Goal: Task Accomplishment & Management: Use online tool/utility

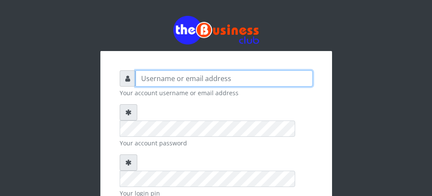
click at [182, 76] on input "text" at bounding box center [223, 78] width 177 height 16
type input "Talentino"
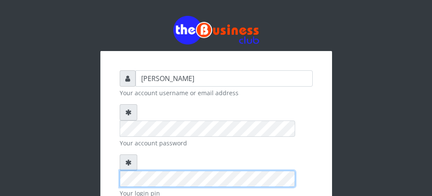
scroll to position [46, 0]
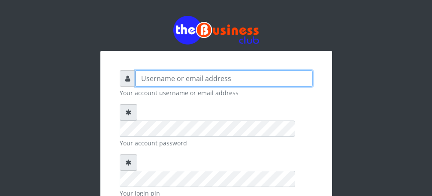
click at [201, 78] on input "text" at bounding box center [223, 78] width 177 height 16
type input "Talentino"
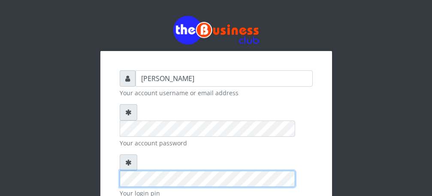
scroll to position [99, 0]
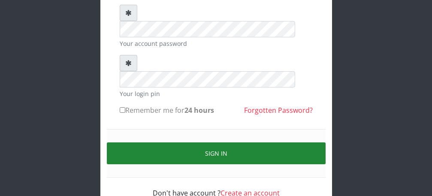
click at [236, 142] on button "Sign in" at bounding box center [216, 153] width 219 height 22
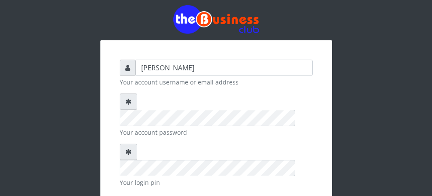
scroll to position [0, 0]
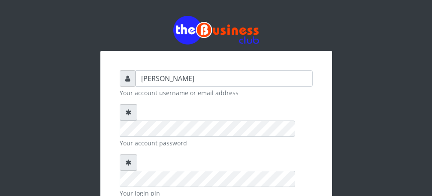
type input "[PERSON_NAME]"
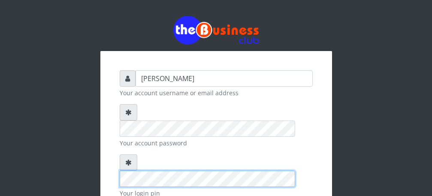
scroll to position [99, 0]
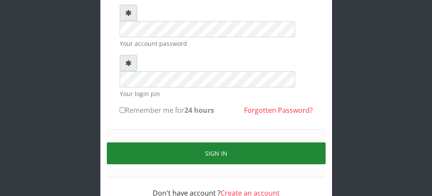
click at [212, 142] on button "Sign in" at bounding box center [216, 153] width 219 height 22
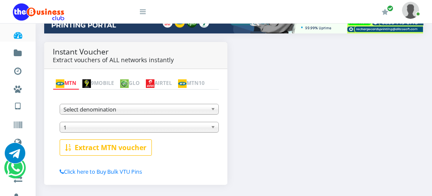
click at [212, 111] on b at bounding box center [214, 109] width 8 height 10
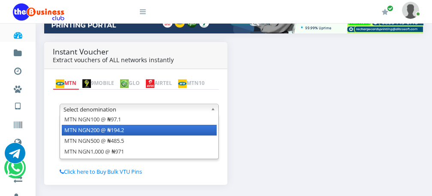
click at [202, 132] on li "MTN NGN200 @ ₦194.2" at bounding box center [139, 130] width 155 height 11
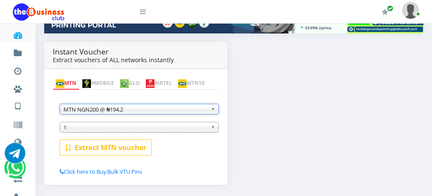
click at [212, 129] on b at bounding box center [214, 127] width 8 height 10
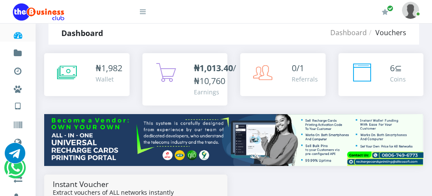
scroll to position [17, 0]
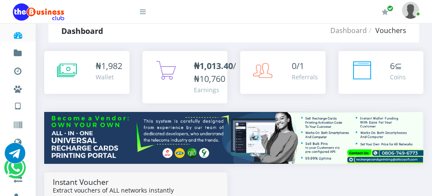
click at [208, 63] on b "₦1,013.40" at bounding box center [213, 66] width 39 height 12
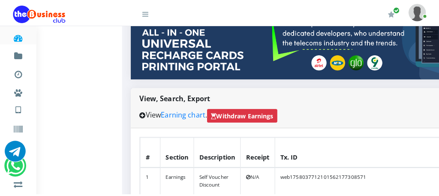
scroll to position [131, 0]
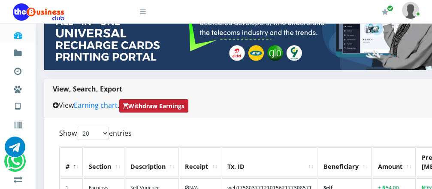
click at [156, 102] on strong "Withdraw Earnings" at bounding box center [153, 105] width 61 height 9
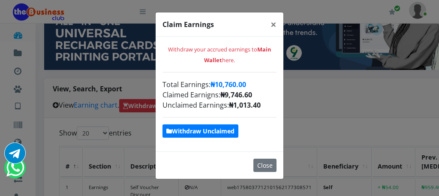
click at [220, 129] on strong "Withdraw Unclaimed" at bounding box center [200, 131] width 68 height 8
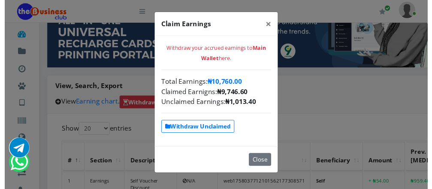
scroll to position [0, 0]
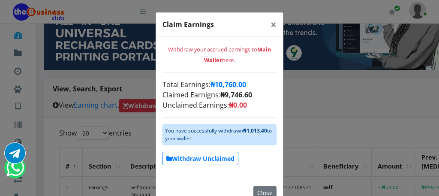
click at [216, 128] on div "You have successfully withdrawn ₦1,013.40 to your wallet" at bounding box center [219, 134] width 114 height 21
click at [270, 24] on span "×" at bounding box center [273, 24] width 6 height 14
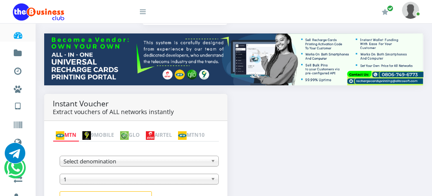
scroll to position [96, 0]
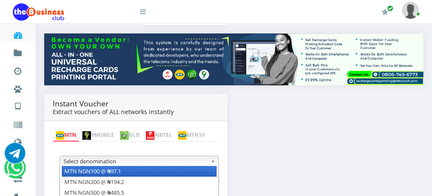
click at [212, 163] on b at bounding box center [214, 161] width 8 height 10
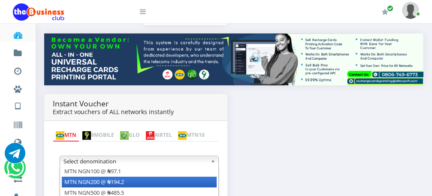
click at [204, 182] on li "MTN NGN200 @ ₦194.2" at bounding box center [139, 182] width 155 height 11
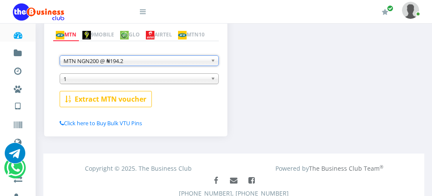
scroll to position [176, 0]
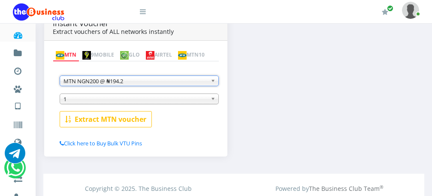
click at [129, 101] on span "1" at bounding box center [135, 99] width 144 height 10
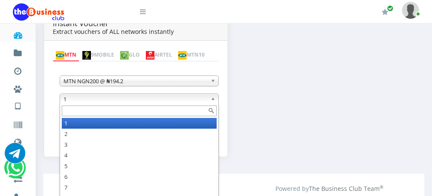
click at [123, 110] on input "text" at bounding box center [139, 110] width 155 height 11
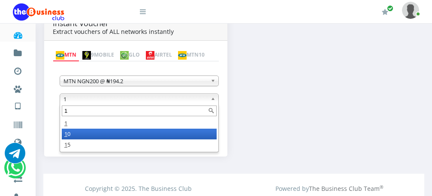
type input "1"
click at [82, 137] on li "1 0" at bounding box center [139, 134] width 155 height 11
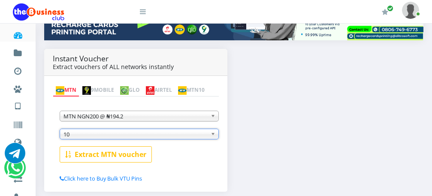
scroll to position [147, 0]
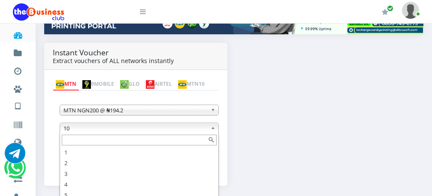
click at [115, 130] on span "10" at bounding box center [135, 128] width 144 height 10
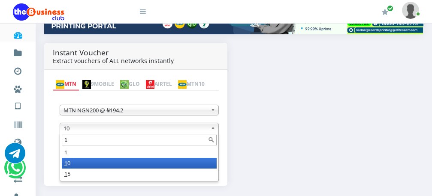
scroll to position [0, 0]
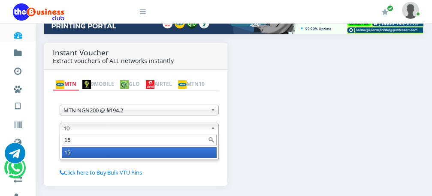
type input "15"
click at [117, 155] on li "15" at bounding box center [139, 152] width 155 height 11
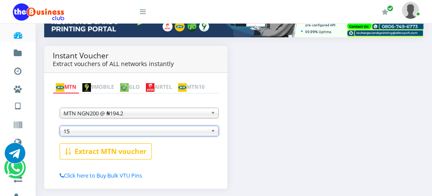
scroll to position [228, 0]
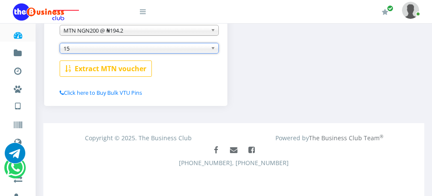
click at [97, 71] on b "Extract MTN voucher" at bounding box center [111, 68] width 72 height 9
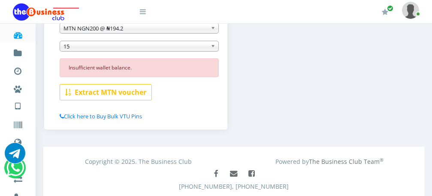
click at [80, 48] on span "15" at bounding box center [135, 46] width 144 height 10
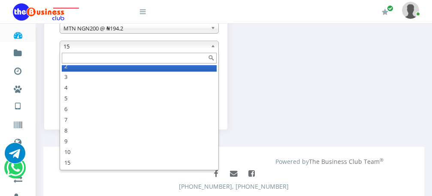
scroll to position [11, 0]
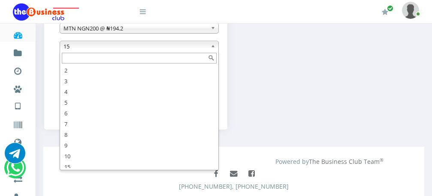
click at [133, 60] on input "text" at bounding box center [139, 58] width 155 height 11
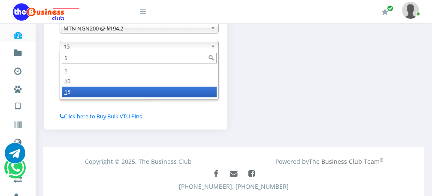
scroll to position [0, 0]
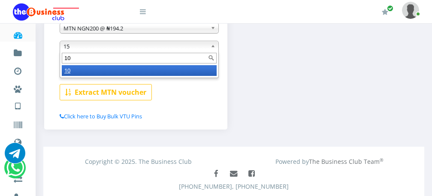
type input "10"
click at [129, 72] on li "10" at bounding box center [139, 70] width 155 height 11
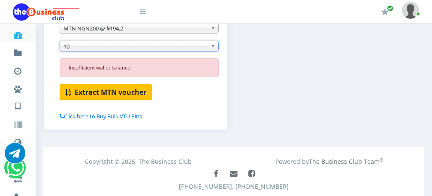
click at [122, 94] on b "Extract MTN voucher" at bounding box center [111, 91] width 72 height 9
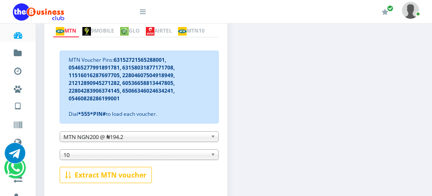
scroll to position [202, 0]
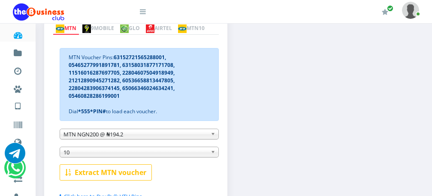
click at [212, 138] on b at bounding box center [214, 134] width 8 height 10
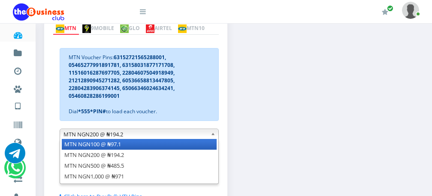
click at [199, 145] on li "MTN NGN100 @ ₦97.1" at bounding box center [139, 144] width 155 height 11
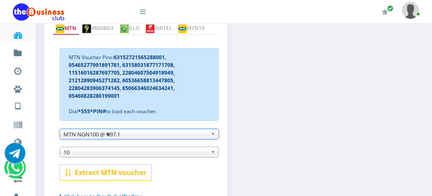
drag, startPoint x: 116, startPoint y: 171, endPoint x: 438, endPoint y: 136, distance: 324.6
click at [431, 136] on html "Dashboard Fund wallet [ 995.24 ] Transactions Miscellaneous Payments AIRTIME & …" at bounding box center [216, 49] width 432 height 502
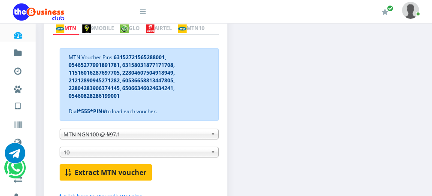
click at [126, 172] on b "Extract MTN voucher" at bounding box center [111, 172] width 72 height 9
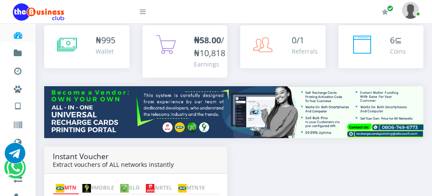
scroll to position [35, 0]
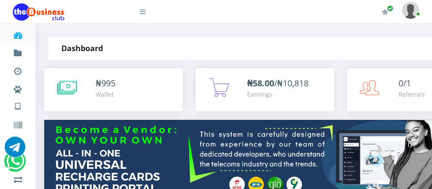
click at [255, 80] on b "₦58.00" at bounding box center [260, 83] width 27 height 12
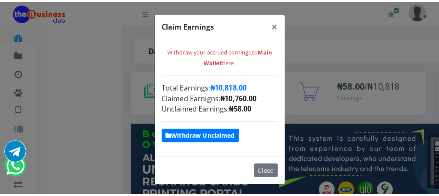
scroll to position [120, 0]
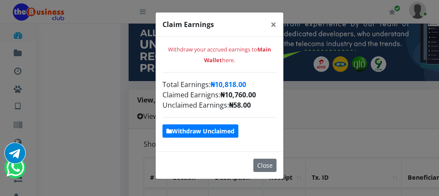
click at [222, 130] on strong "Withdraw Unclaimed" at bounding box center [200, 131] width 68 height 8
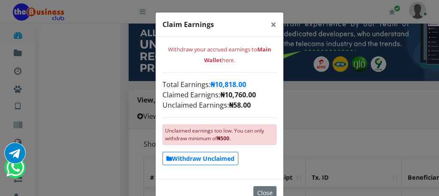
scroll to position [0, 0]
click at [270, 24] on span "×" at bounding box center [273, 24] width 6 height 14
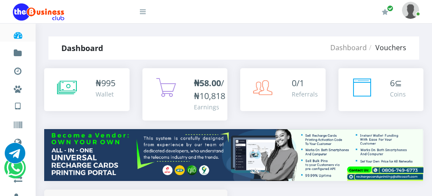
scroll to position [131, 0]
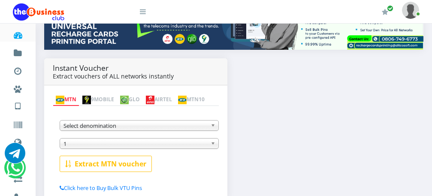
click at [68, 94] on link "MTN" at bounding box center [66, 100] width 27 height 12
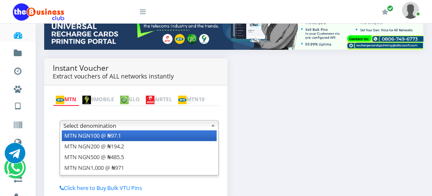
click at [213, 130] on b at bounding box center [214, 125] width 8 height 10
click at [207, 136] on li "MTN NGN100 @ ₦97.1" at bounding box center [139, 135] width 155 height 11
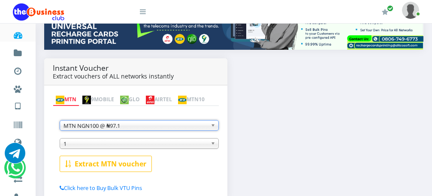
click at [179, 146] on span "1" at bounding box center [135, 143] width 144 height 10
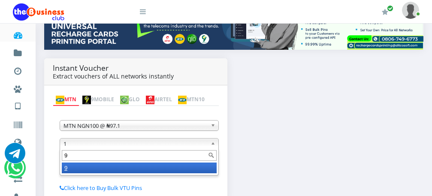
type input "9"
click at [175, 169] on li "9" at bounding box center [139, 167] width 155 height 11
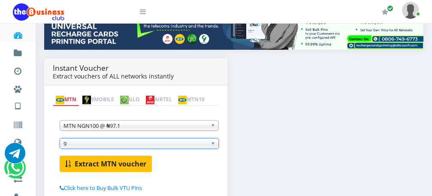
click at [131, 164] on b "Extract MTN voucher" at bounding box center [111, 163] width 72 height 9
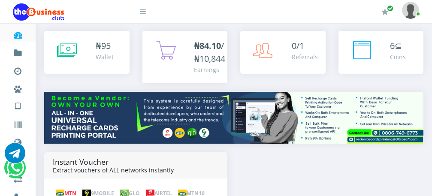
scroll to position [0, 0]
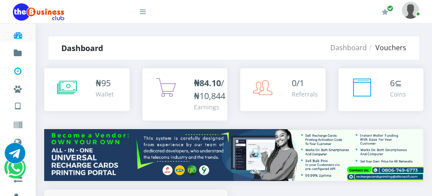
click at [18, 70] on icon at bounding box center [18, 71] width 10 height 9
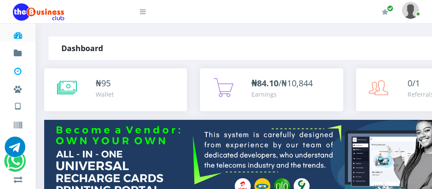
click at [17, 70] on icon at bounding box center [18, 71] width 10 height 9
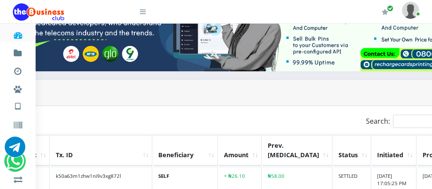
scroll to position [137, 171]
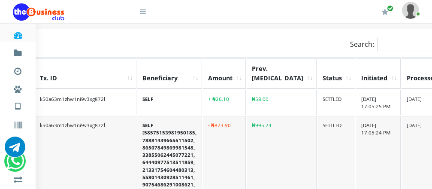
scroll to position [178, 272]
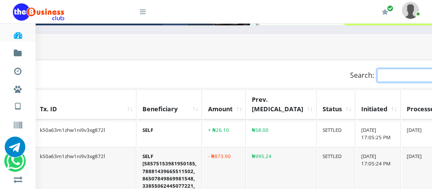
click at [379, 69] on input "Search:" at bounding box center [414, 75] width 75 height 13
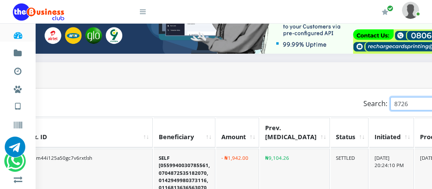
scroll to position [153, 201]
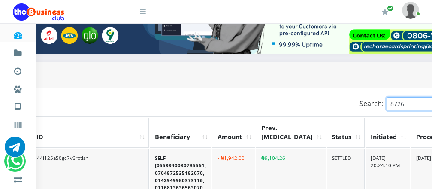
click at [386, 100] on input "8726" at bounding box center [423, 103] width 75 height 13
type input "8"
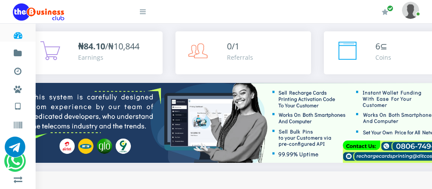
scroll to position [99, 166]
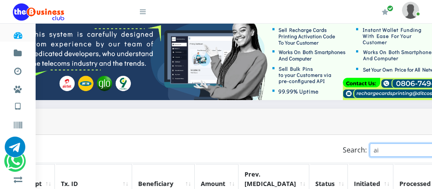
type input "a"
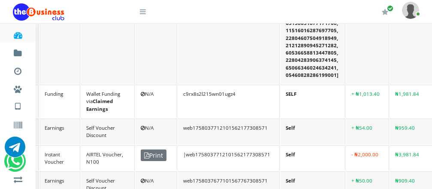
scroll to position [448, 44]
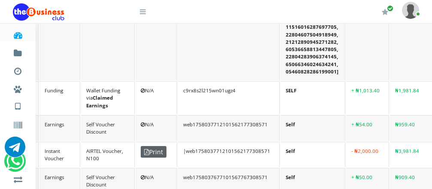
drag, startPoint x: 160, startPoint y: 147, endPoint x: 151, endPoint y: 144, distance: 9.6
click at [151, 146] on span "Print" at bounding box center [154, 152] width 26 height 12
